Goal: Check status: Check status

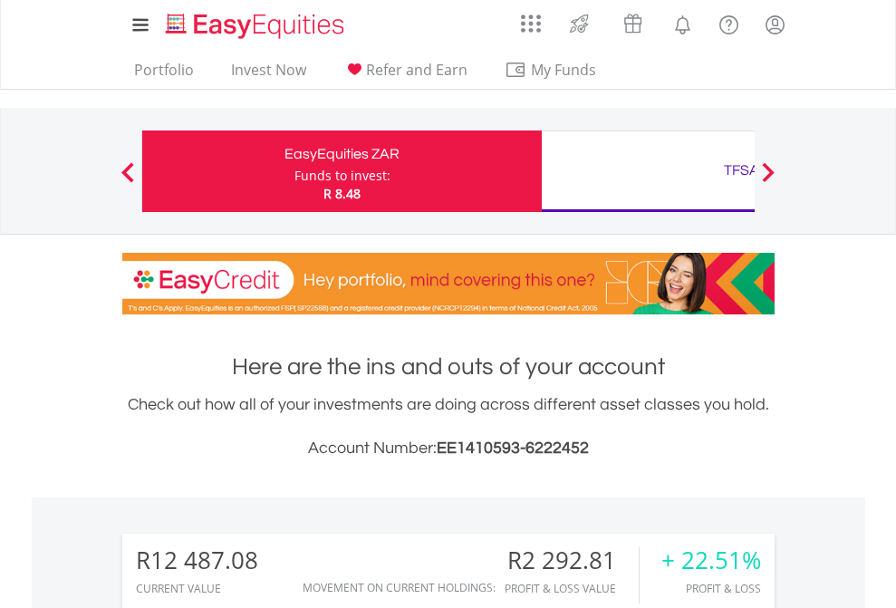
scroll to position [174, 285]
click at [295, 171] on div "Funds to invest:" at bounding box center [343, 176] width 96 height 18
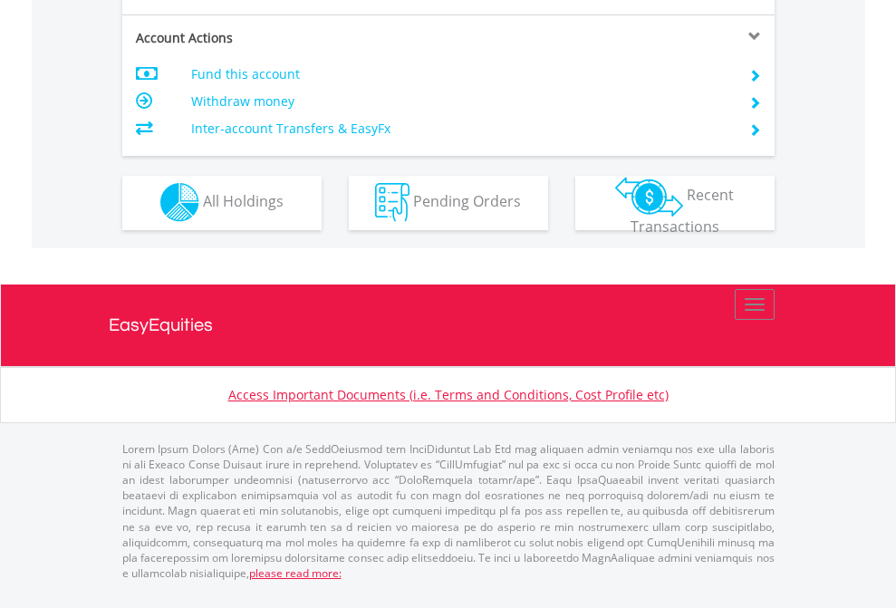
scroll to position [1545, 0]
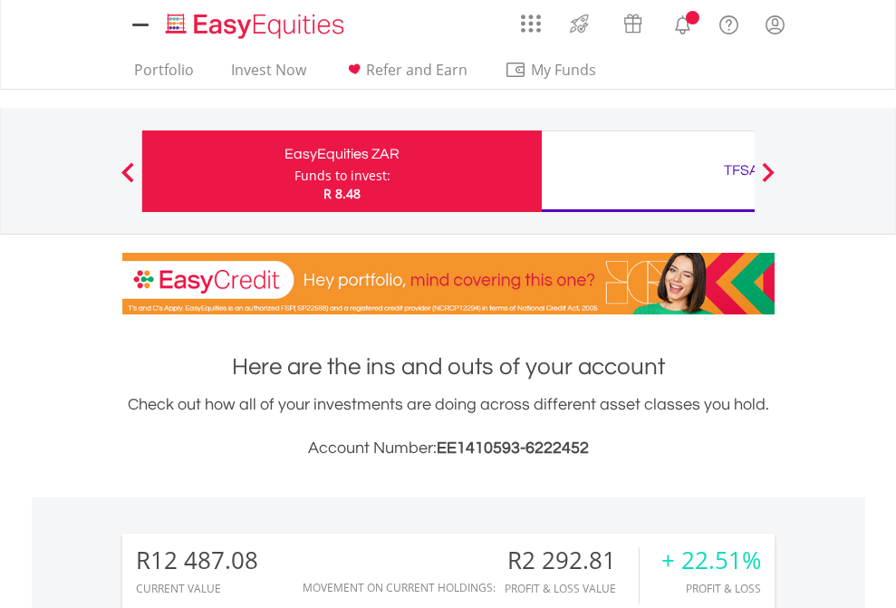
scroll to position [174, 285]
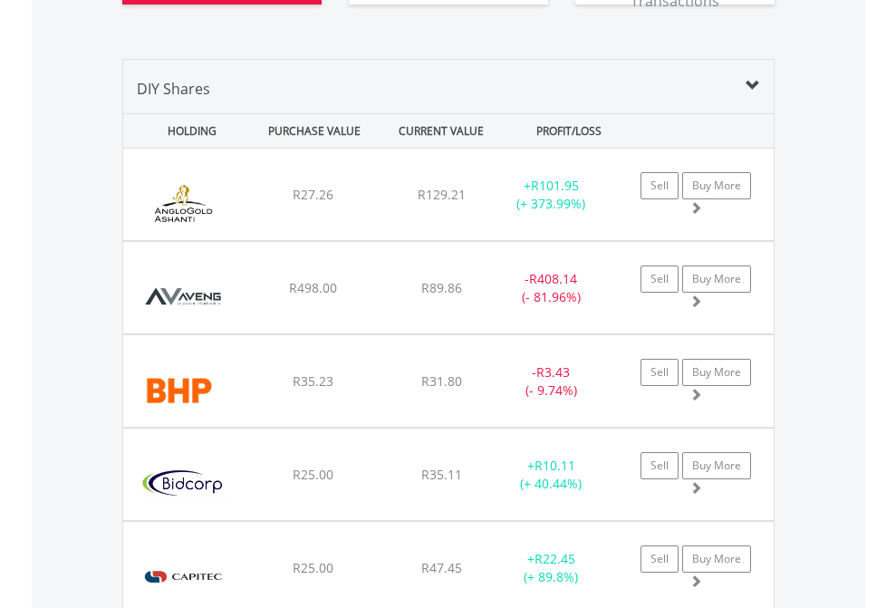
scroll to position [2161, 0]
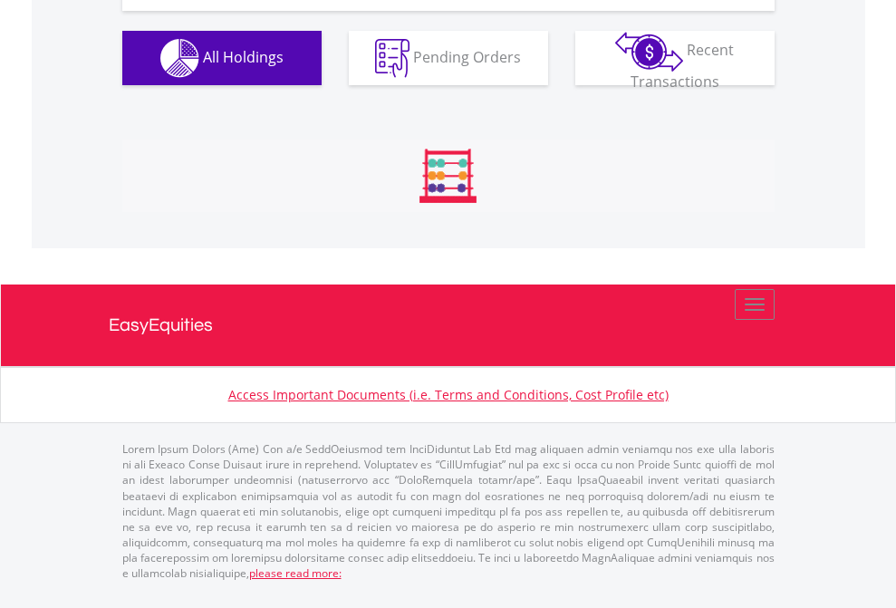
scroll to position [2088, 0]
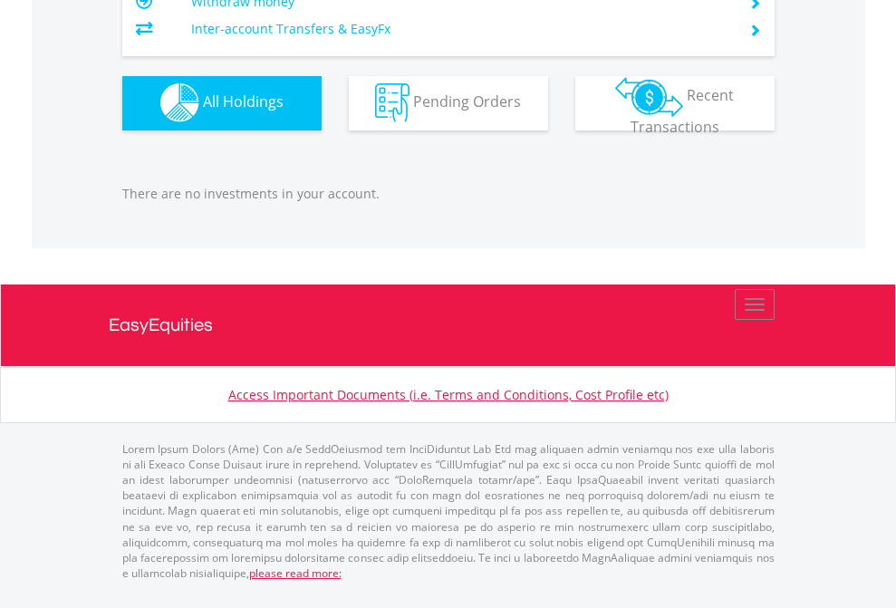
scroll to position [1795, 0]
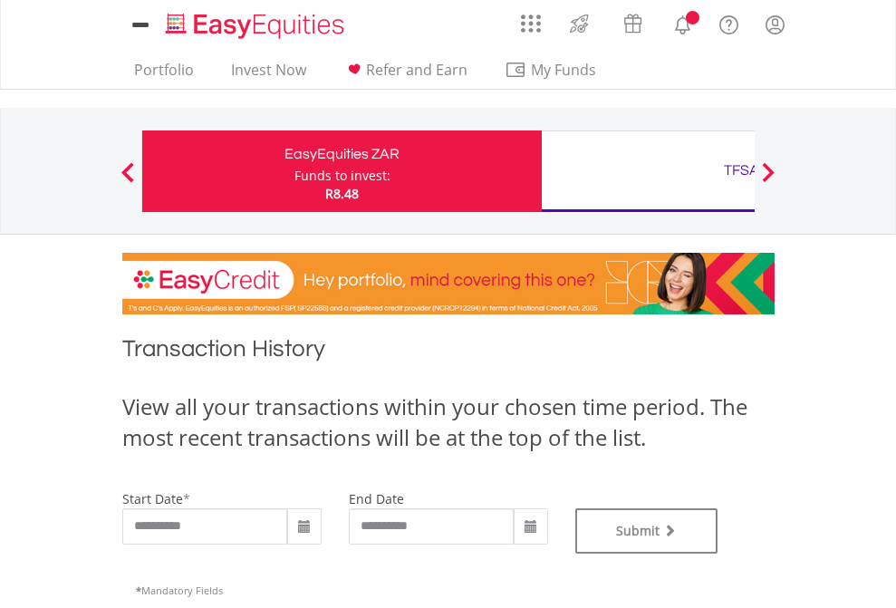
type input "**********"
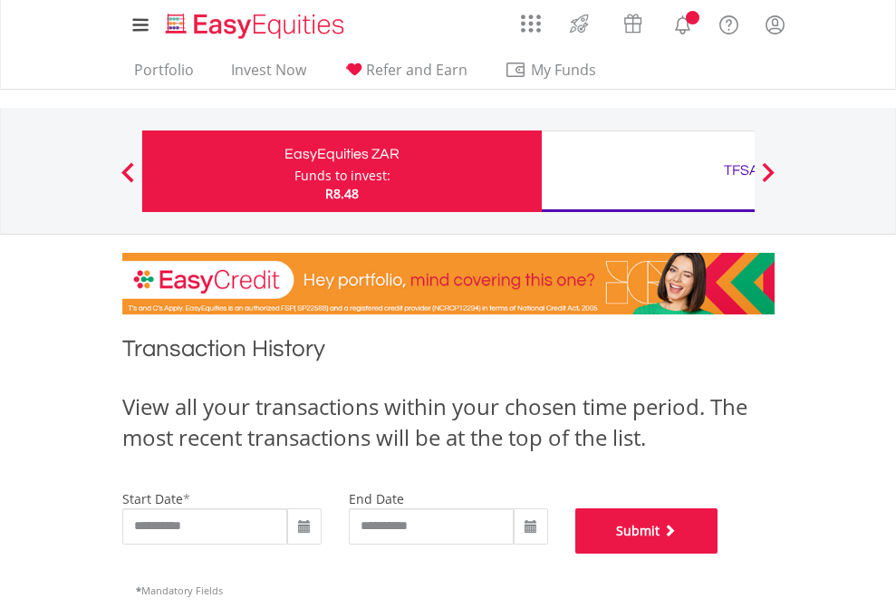
click at [719, 554] on button "Submit" at bounding box center [647, 530] width 143 height 45
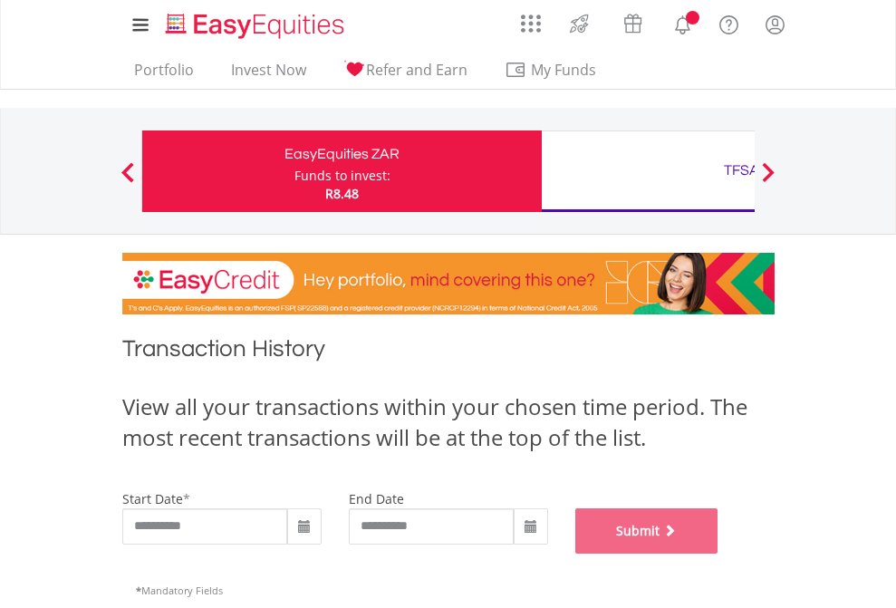
scroll to position [735, 0]
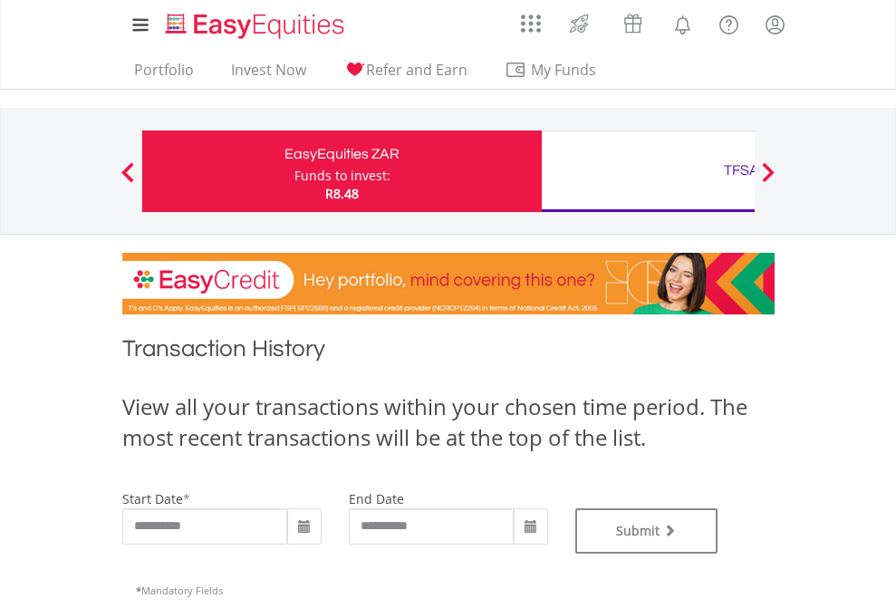
click at [648, 171] on div "TFSA" at bounding box center [742, 170] width 378 height 25
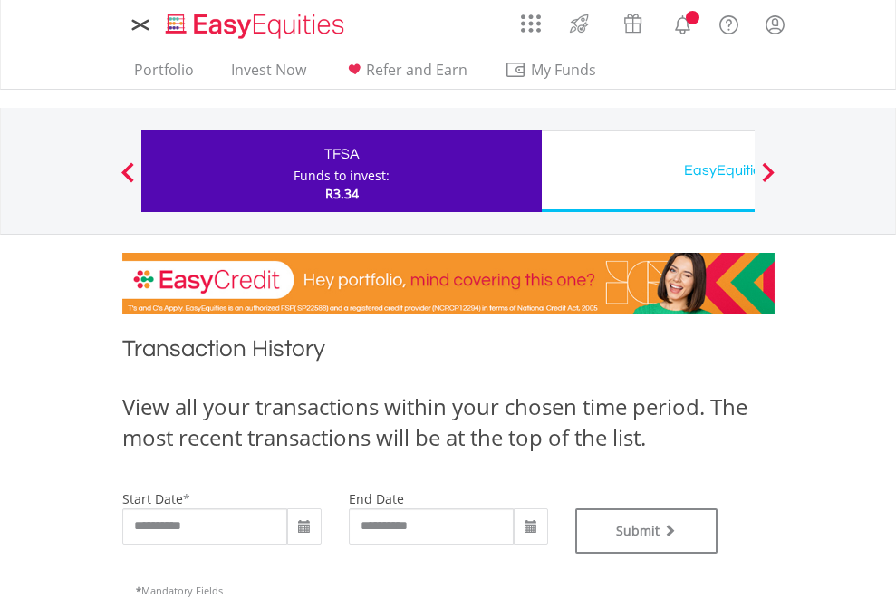
type input "**********"
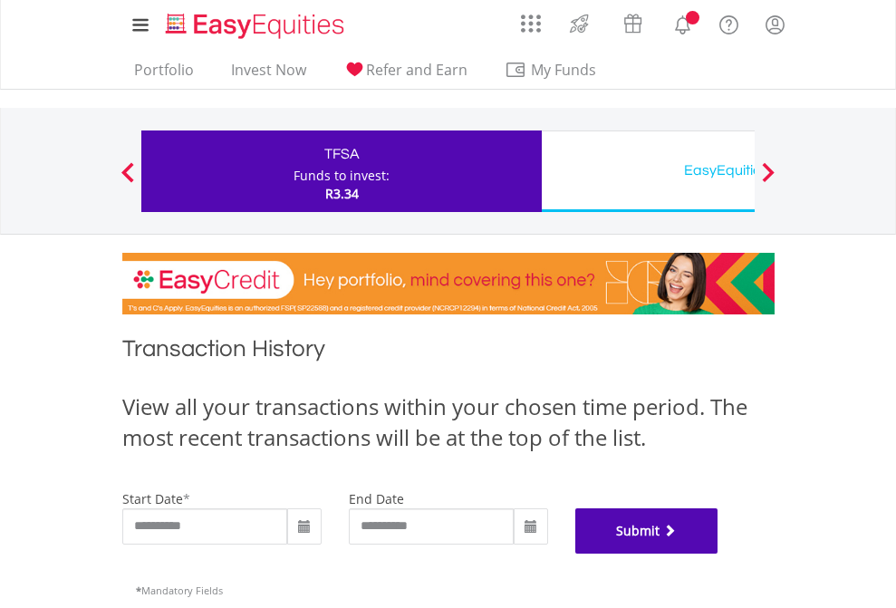
click at [719, 554] on button "Submit" at bounding box center [647, 530] width 143 height 45
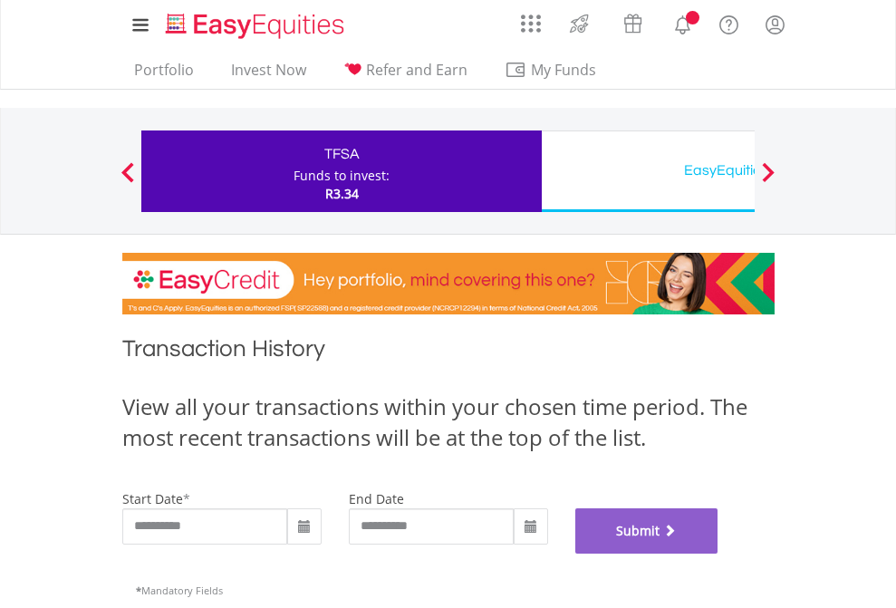
scroll to position [735, 0]
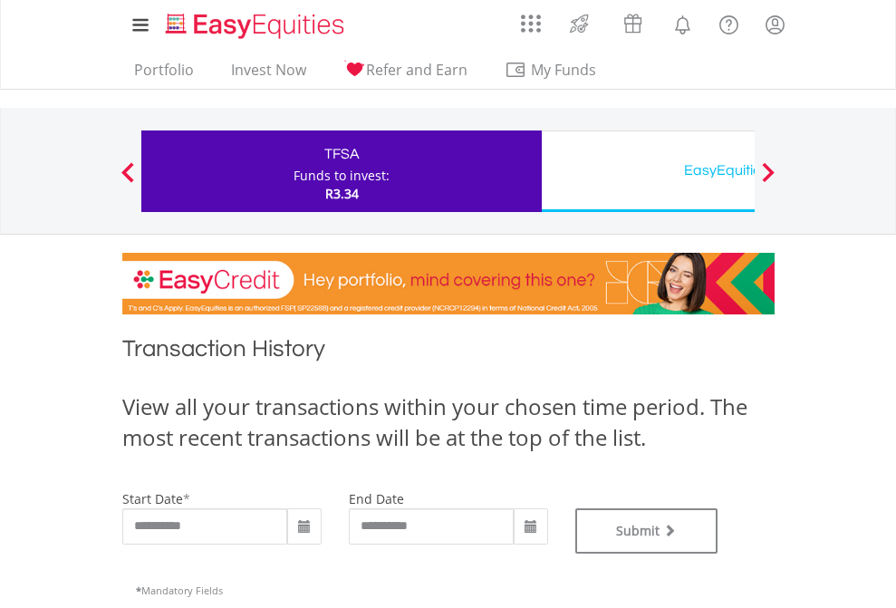
click at [648, 171] on div "EasyEquities USD" at bounding box center [742, 170] width 378 height 25
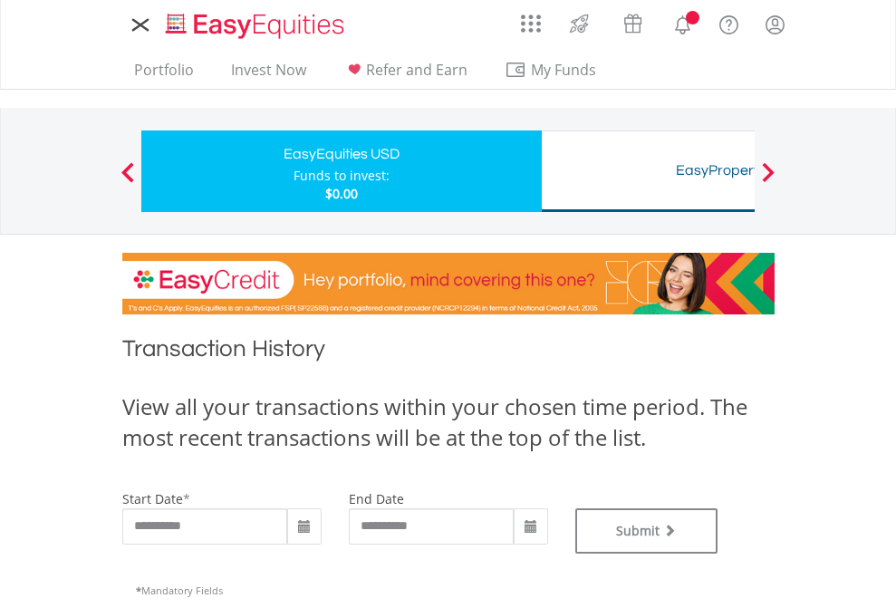
type input "**********"
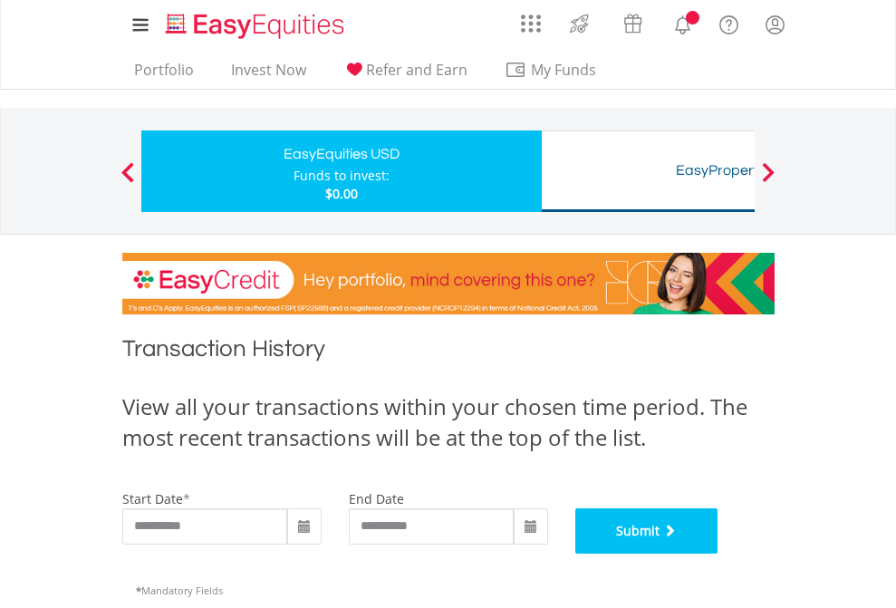
click at [719, 554] on button "Submit" at bounding box center [647, 530] width 143 height 45
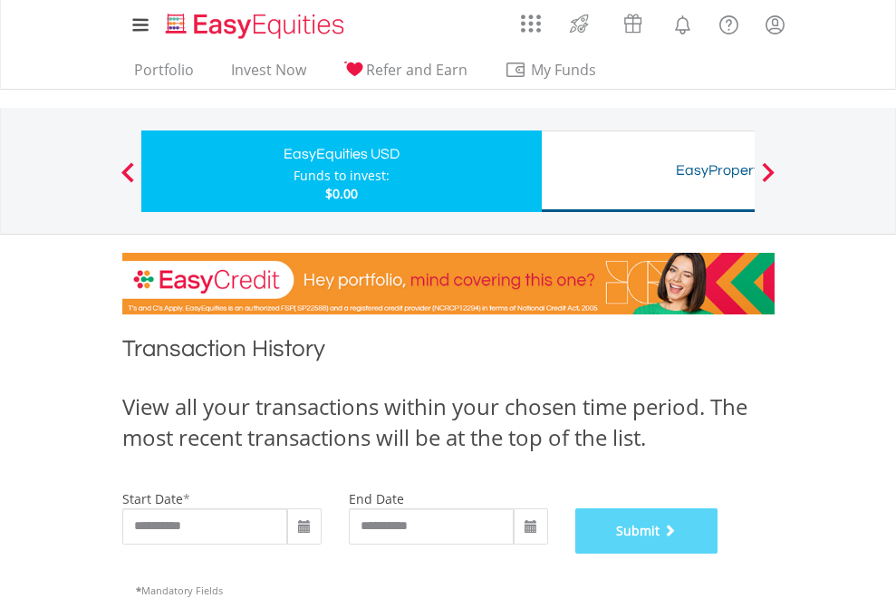
scroll to position [735, 0]
